Goal: Information Seeking & Learning: Check status

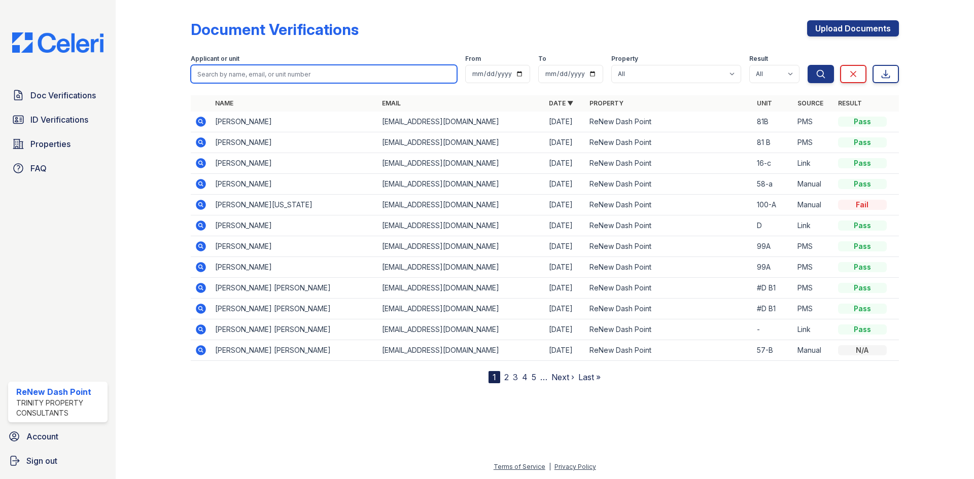
click at [246, 74] on input "search" at bounding box center [324, 74] width 266 height 18
type input "ameli"
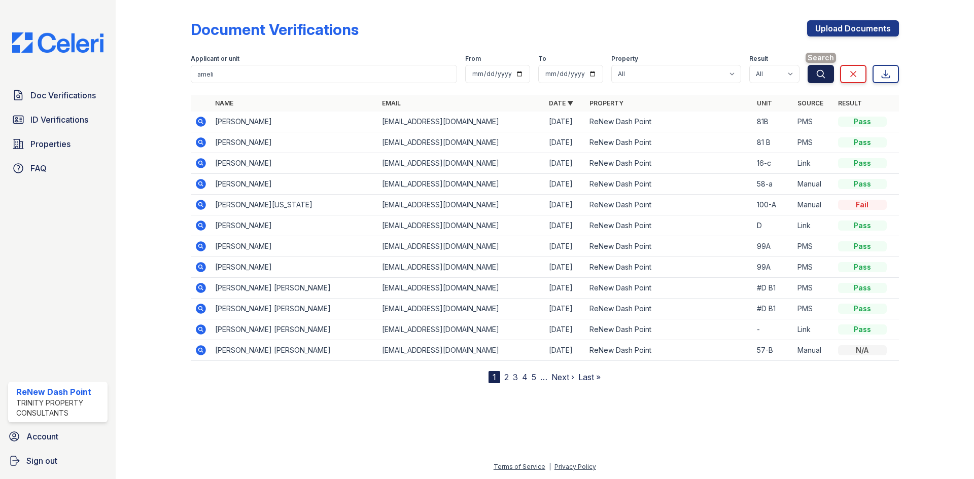
click at [827, 71] on button "Search" at bounding box center [820, 74] width 26 height 18
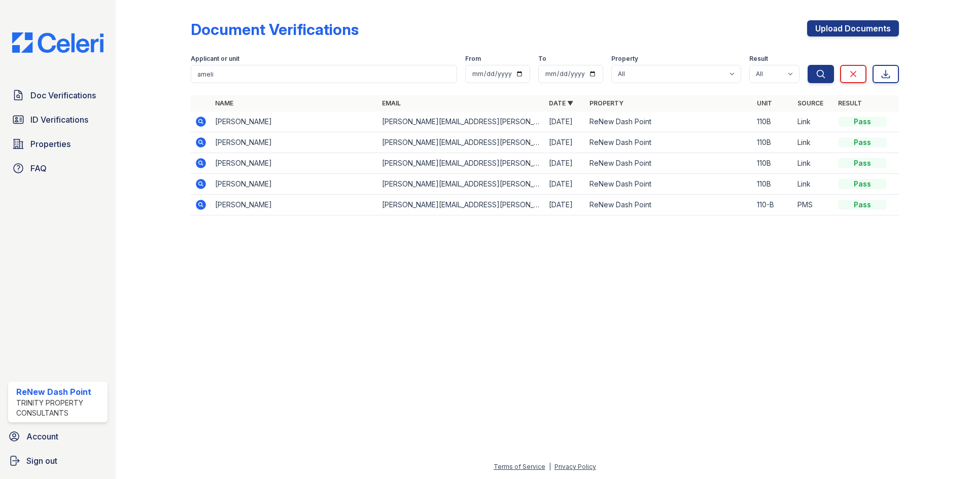
click at [201, 118] on icon at bounding box center [201, 122] width 10 height 10
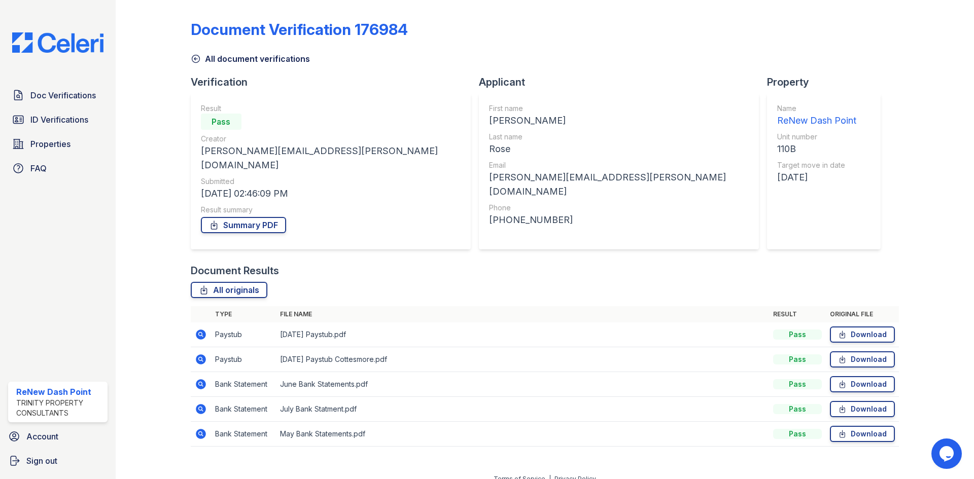
click at [203, 330] on icon at bounding box center [201, 335] width 10 height 10
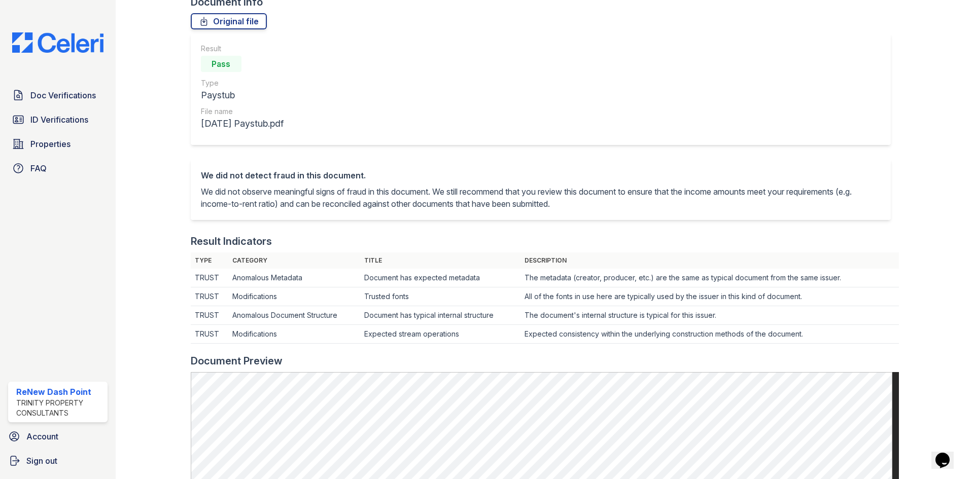
scroll to position [254, 0]
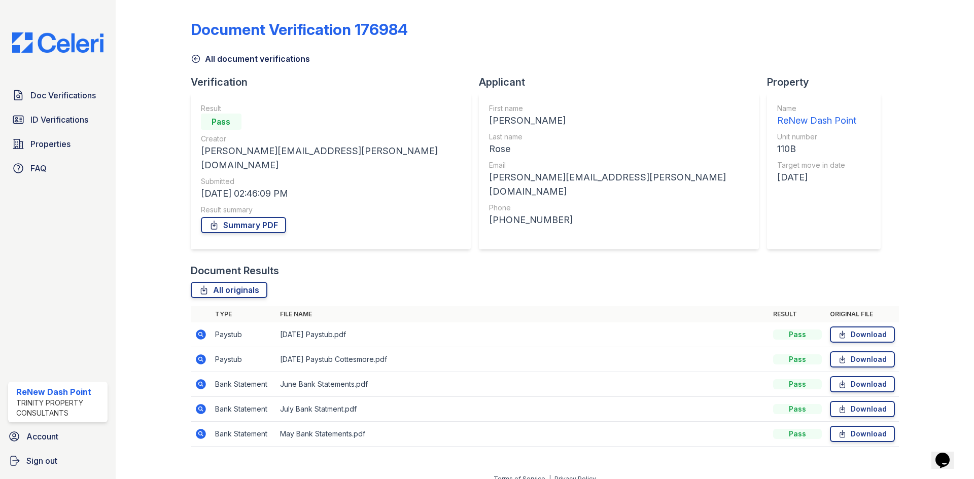
click at [198, 354] on icon at bounding box center [201, 359] width 10 height 10
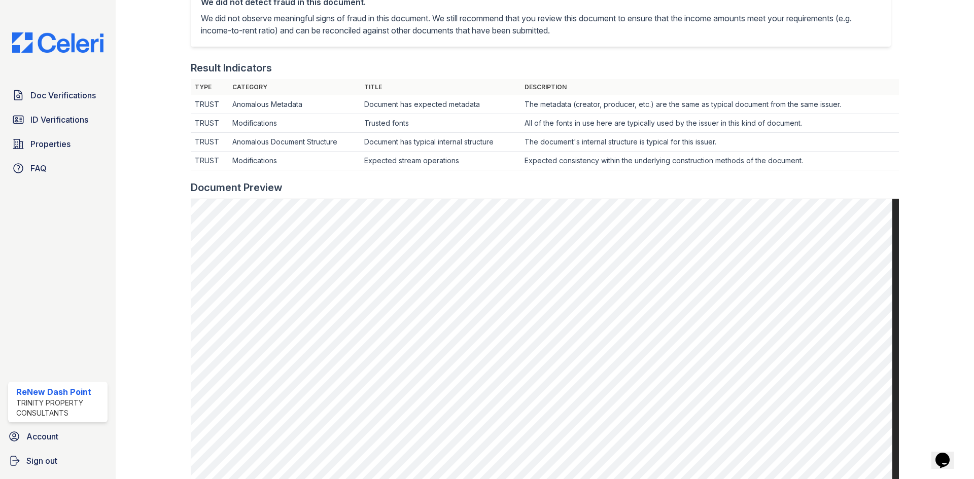
scroll to position [51, 0]
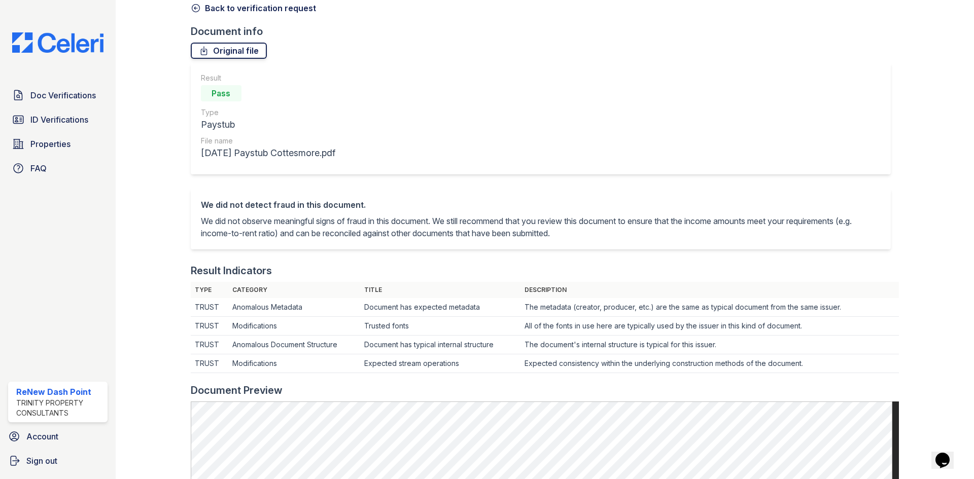
click at [221, 54] on link "Original file" at bounding box center [229, 51] width 76 height 16
